Goal: Task Accomplishment & Management: Complete application form

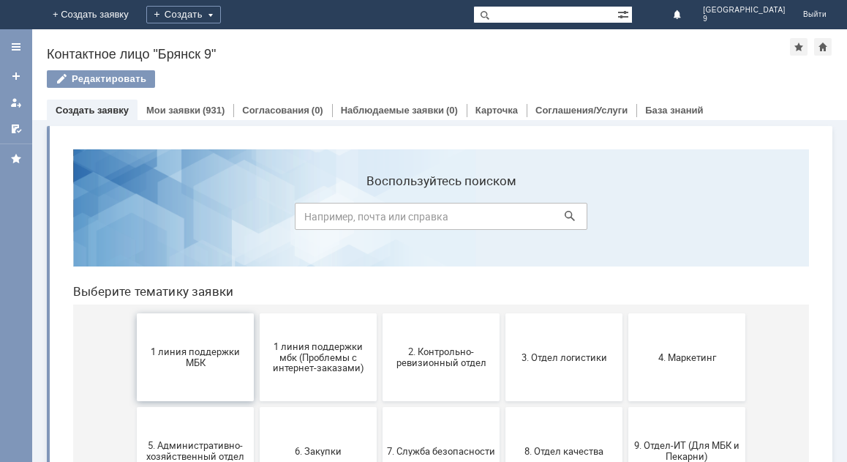
click at [226, 353] on span "1 линия поддержки МБК" at bounding box center [195, 357] width 108 height 22
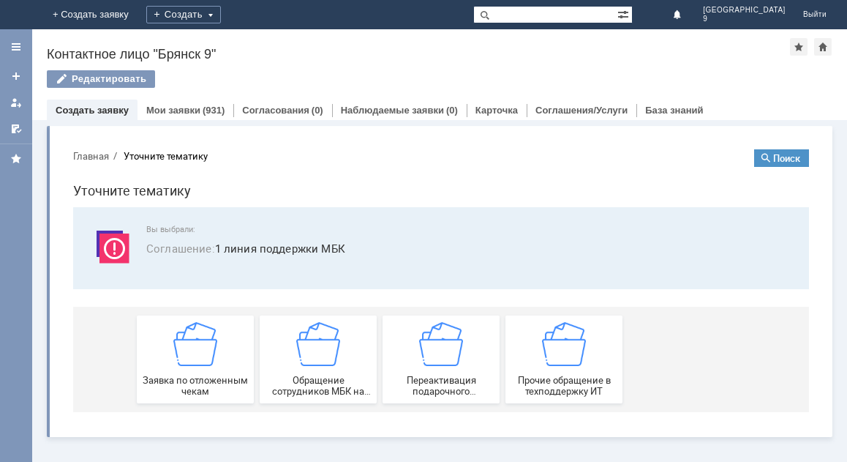
click at [226, 375] on span "Заявка по отложенным чекам" at bounding box center [195, 386] width 108 height 22
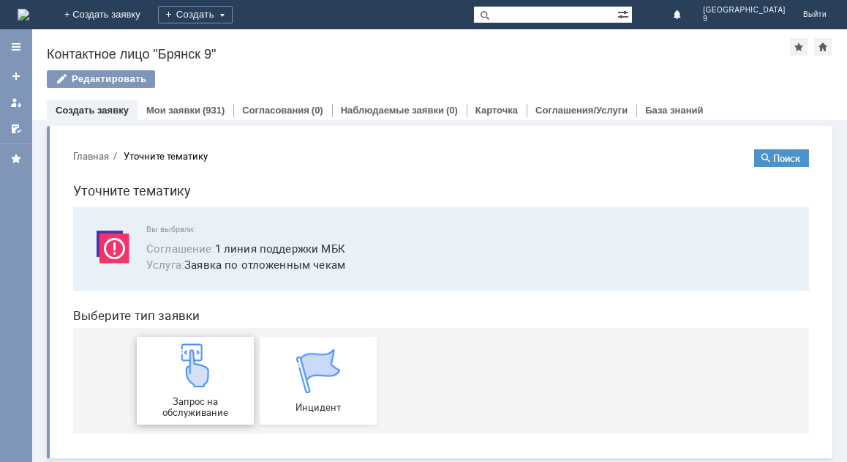
click at [195, 393] on div "Запрос на обслуживание" at bounding box center [195, 380] width 108 height 75
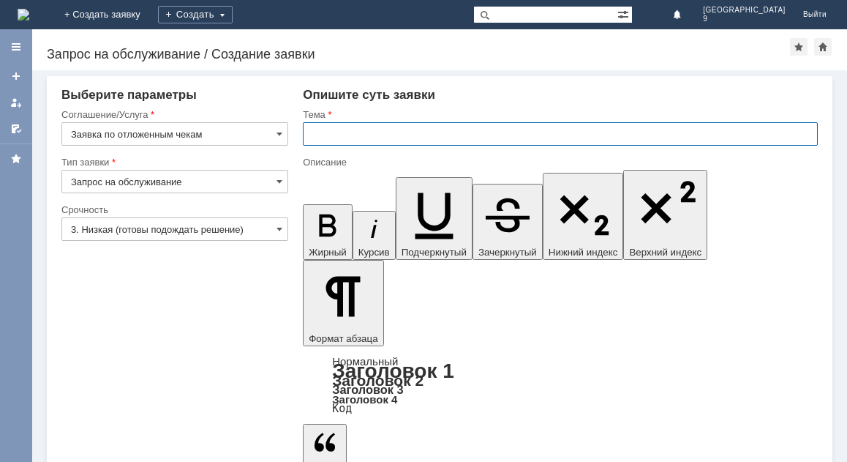
click at [387, 134] on input "text" at bounding box center [560, 133] width 515 height 23
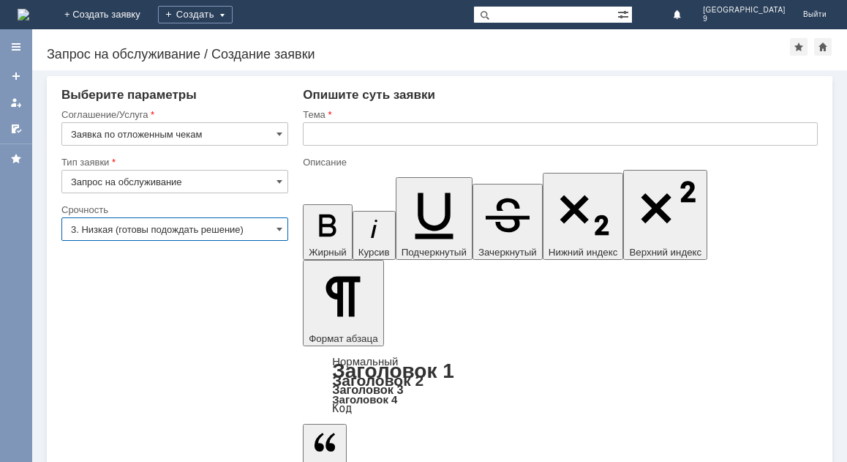
click at [134, 231] on input "3. Низкая (готовы подождать решение)" at bounding box center [174, 228] width 227 height 23
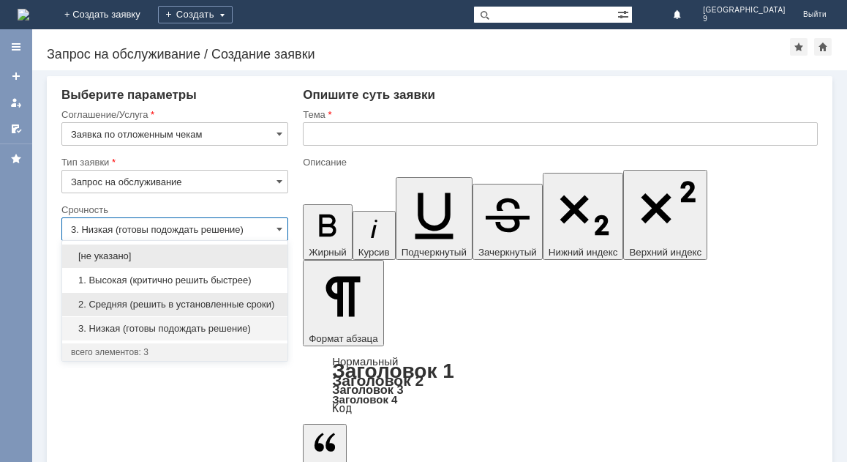
click at [119, 301] on span "2. Средняя (решить в установленные сроки)" at bounding box center [175, 304] width 208 height 12
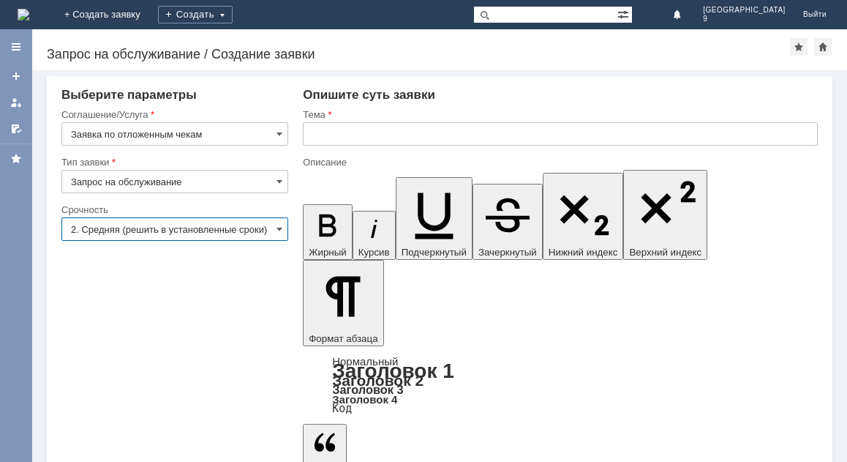
type input "2. Средняя (решить в установленные сроки)"
click at [407, 138] on input "text" at bounding box center [560, 133] width 515 height 23
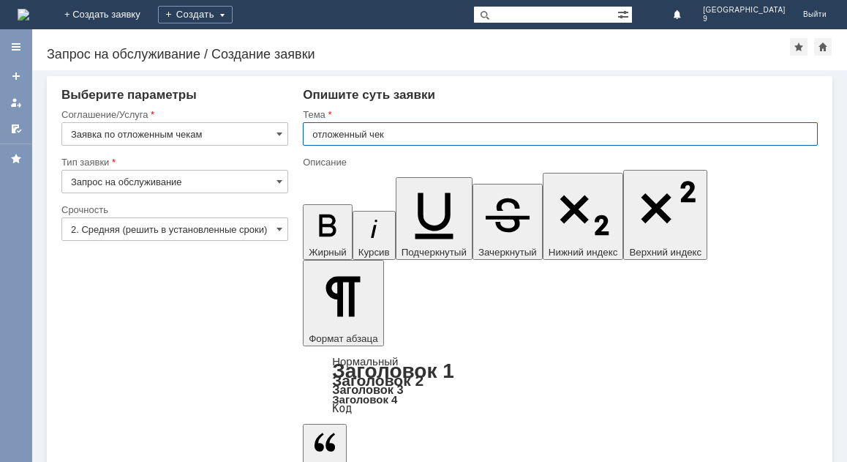
type input "отложенный чек"
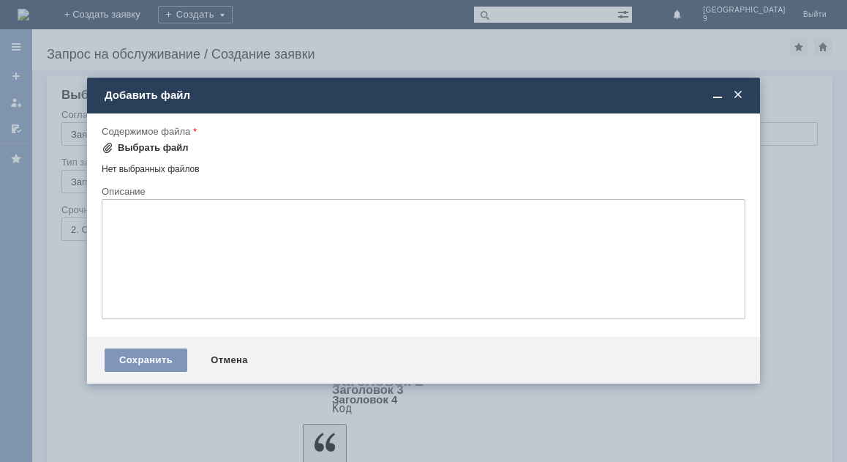
click at [155, 146] on div "Выбрать файл" at bounding box center [153, 148] width 71 height 12
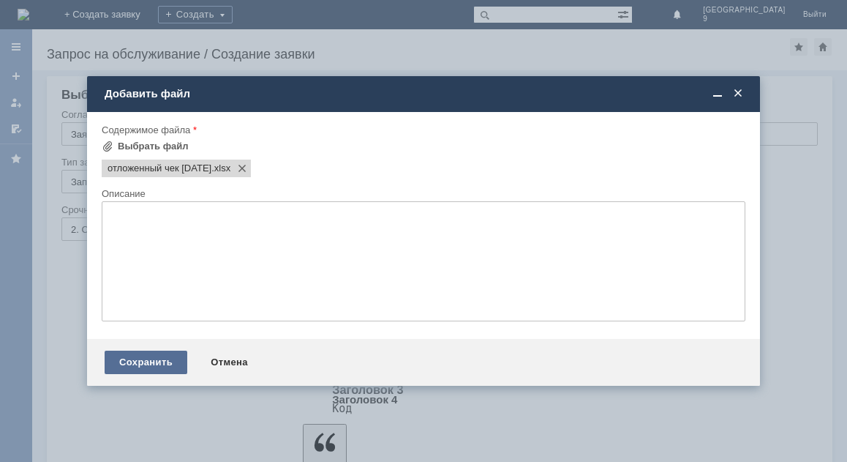
click at [132, 365] on div "Сохранить" at bounding box center [146, 361] width 83 height 23
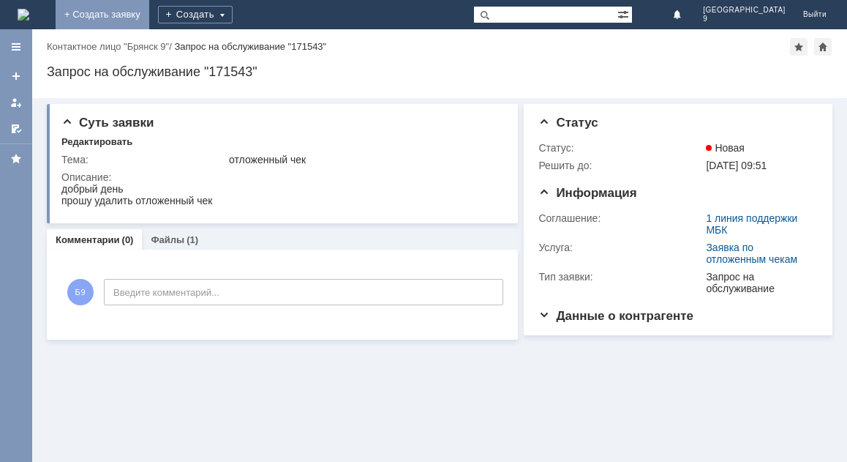
click at [149, 10] on link "+ Создать заявку" at bounding box center [103, 14] width 94 height 29
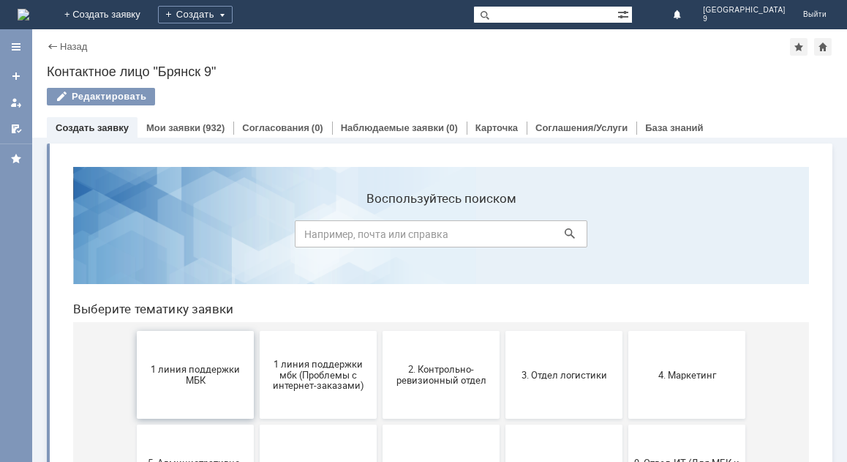
click at [169, 377] on span "1 линия поддержки МБК" at bounding box center [195, 375] width 108 height 22
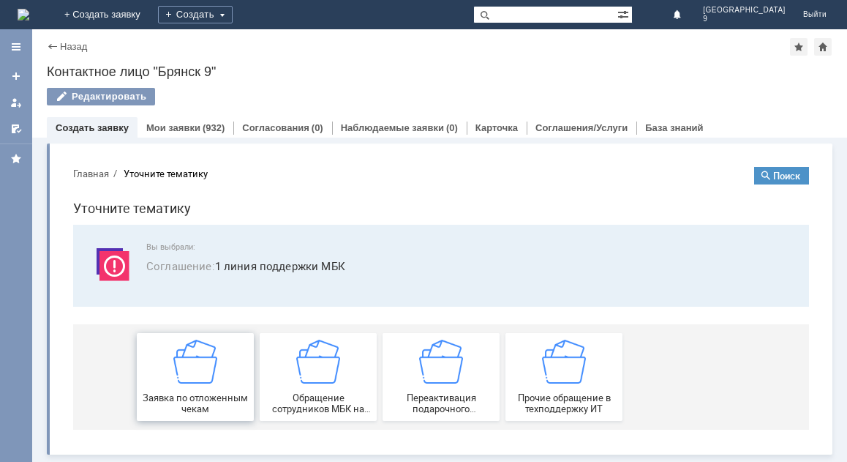
click at [168, 377] on div "Заявка по отложенным чекам" at bounding box center [195, 376] width 108 height 75
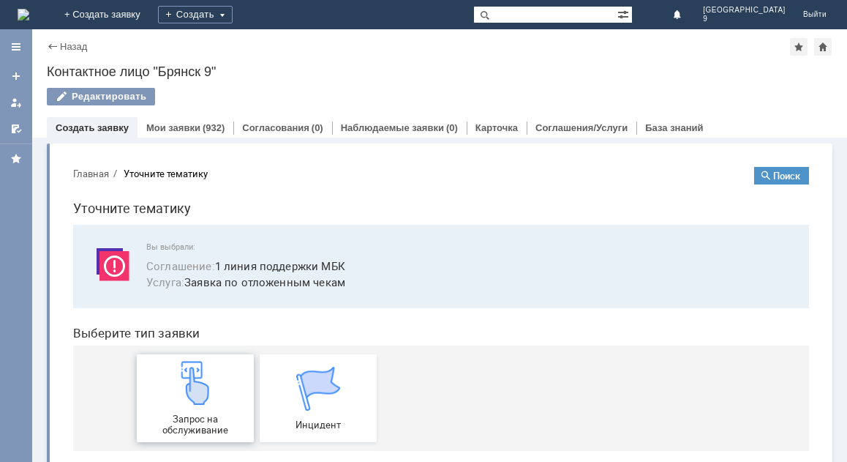
click at [167, 386] on div "Запрос на обслуживание" at bounding box center [195, 398] width 108 height 75
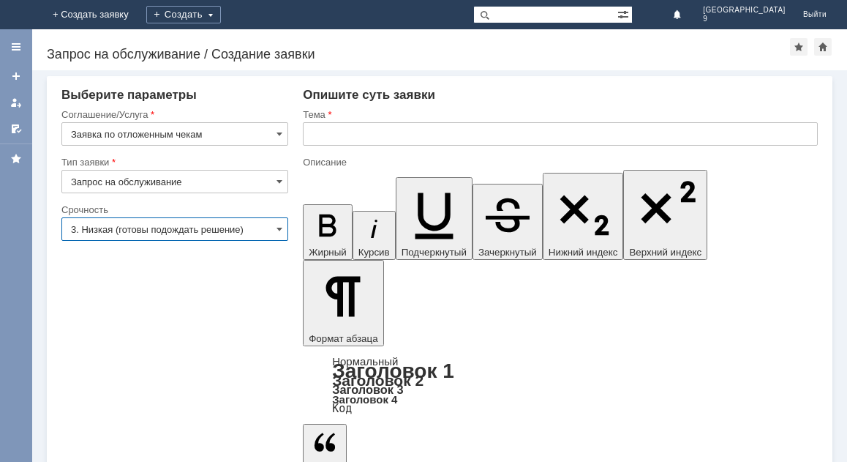
click at [104, 222] on input "3. Низкая (готовы подождать решение)" at bounding box center [174, 228] width 227 height 23
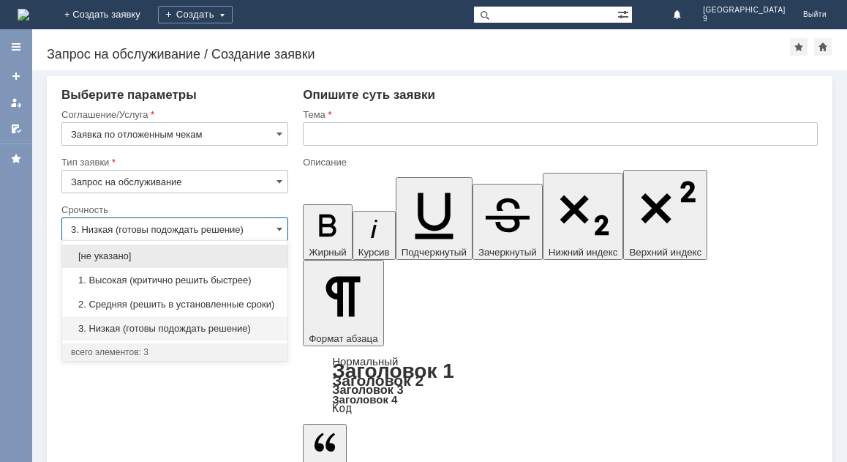
click at [140, 300] on span "2. Средняя (решить в установленные сроки)" at bounding box center [175, 304] width 208 height 12
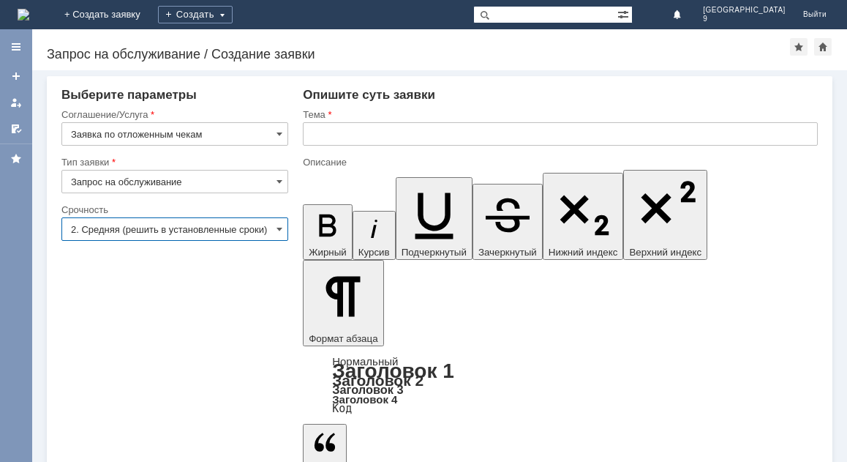
type input "2. Средняя (решить в установленные сроки)"
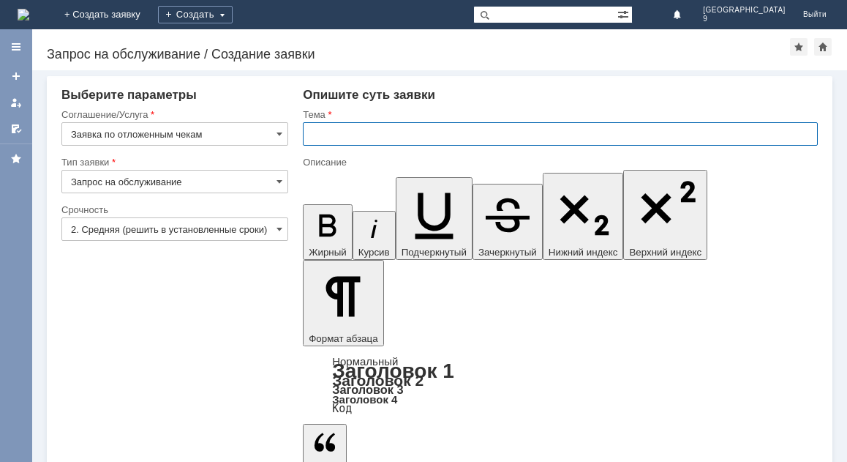
click at [369, 133] on input "text" at bounding box center [560, 133] width 515 height 23
type input "отложенный чек"
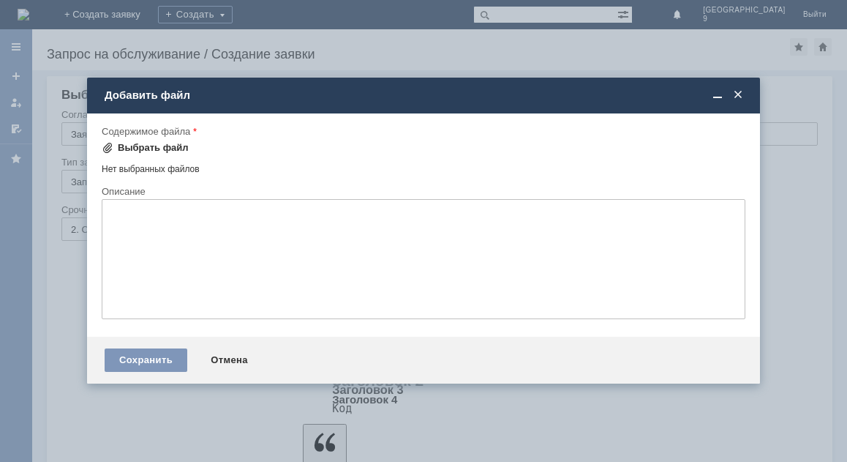
click at [181, 147] on div "Выбрать файл" at bounding box center [153, 148] width 71 height 12
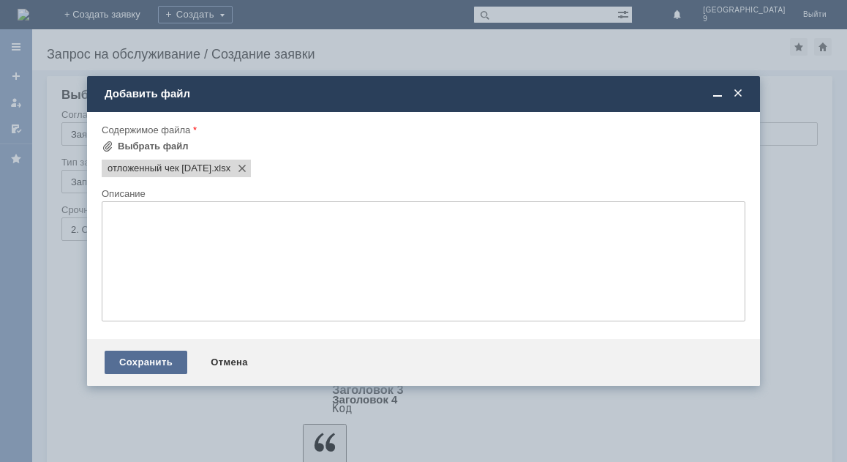
click at [143, 366] on div "Сохранить" at bounding box center [146, 361] width 83 height 23
